Goal: Check status: Check status

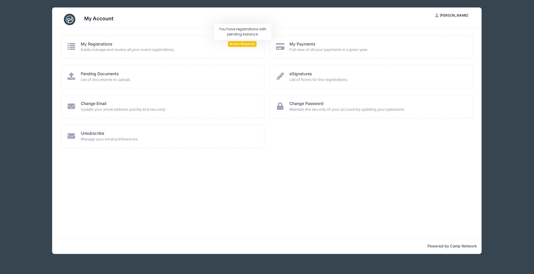
click at [238, 43] on span "Action Required" at bounding box center [242, 43] width 29 height 5
click at [87, 42] on link "My Registrations" at bounding box center [97, 44] width 32 height 6
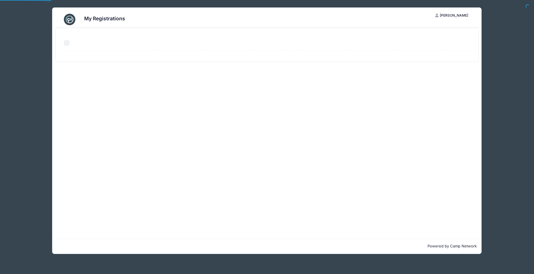
select select "50"
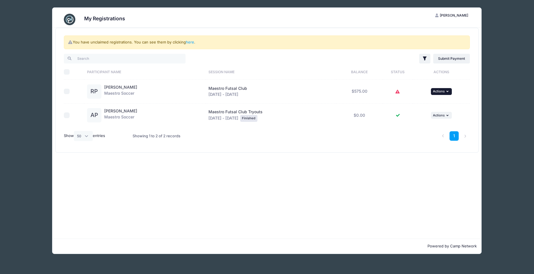
click at [442, 93] on span "Actions" at bounding box center [439, 91] width 12 height 4
click at [440, 103] on link "View Registration" at bounding box center [424, 104] width 52 height 11
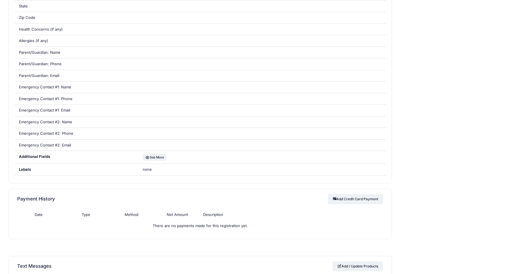
scroll to position [388, 0]
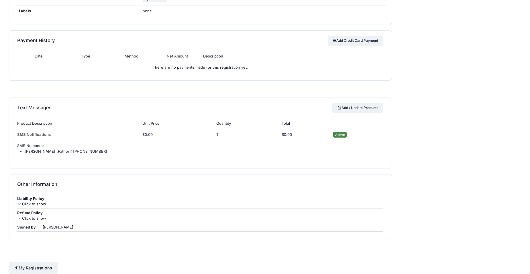
click at [20, 218] on icon at bounding box center [19, 219] width 5 height 4
click at [19, 203] on icon at bounding box center [19, 204] width 5 height 4
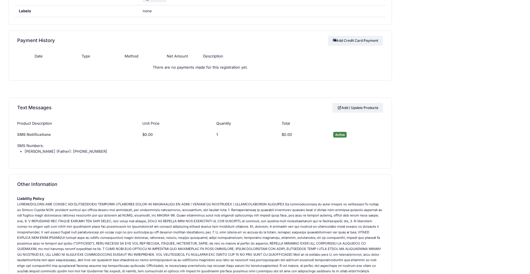
scroll to position [472, 0]
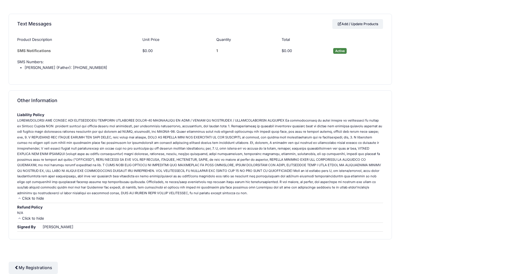
click at [20, 198] on icon at bounding box center [19, 199] width 5 height 4
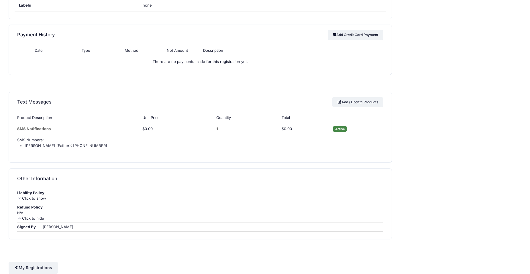
click at [21, 219] on icon at bounding box center [19, 219] width 5 height 4
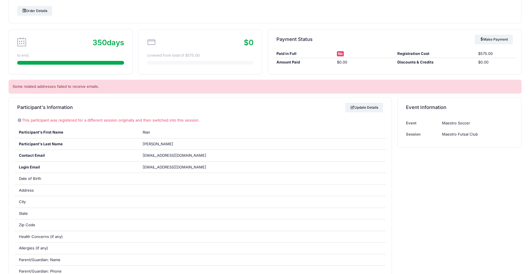
scroll to position [0, 0]
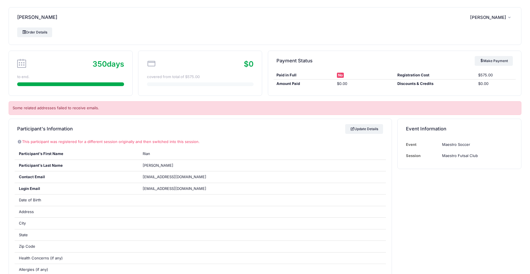
click at [506, 15] on button "MP Maithil Patel" at bounding box center [491, 17] width 43 height 13
click at [506, 18] on button "MP Maithil Patel" at bounding box center [491, 17] width 43 height 13
click at [493, 19] on span "[PERSON_NAME]" at bounding box center [488, 17] width 36 height 5
click at [493, 20] on button "MP Maithil Patel" at bounding box center [491, 17] width 43 height 13
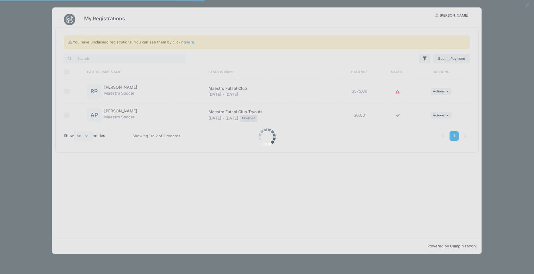
select select "50"
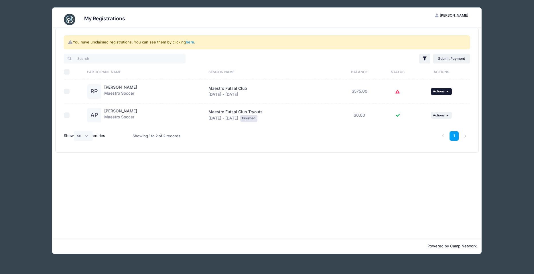
click at [435, 93] on span "Actions" at bounding box center [439, 91] width 12 height 4
click at [408, 143] on div "1" at bounding box center [353, 136] width 240 height 18
drag, startPoint x: 34, startPoint y: 200, endPoint x: 10, endPoint y: 110, distance: 92.5
click at [34, 200] on div "My Registrations MP [PERSON_NAME] My Account Logout You have unclaimed registra…" at bounding box center [267, 131] width 516 height 262
click at [450, 92] on icon "button" at bounding box center [448, 91] width 3 height 3
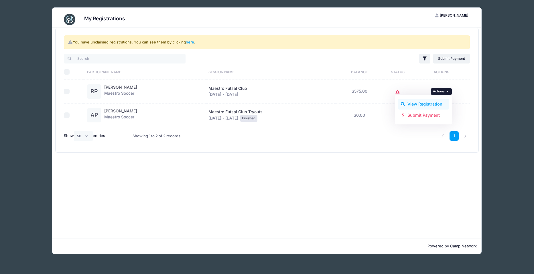
click at [438, 105] on link "View Registration" at bounding box center [424, 104] width 52 height 11
